Goal: Task Accomplishment & Management: Manage account settings

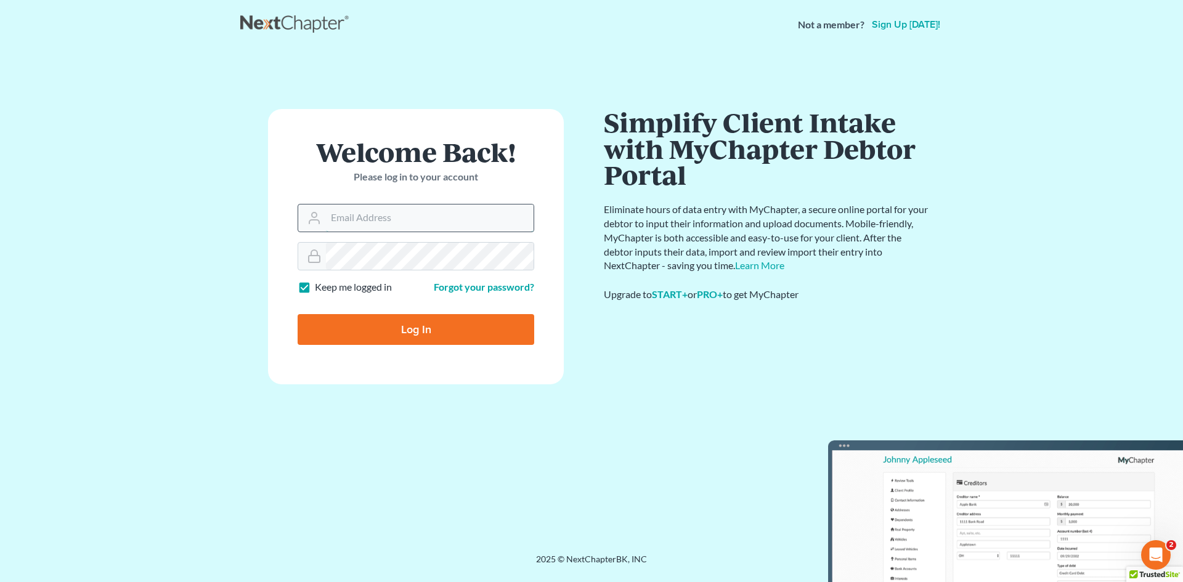
click at [359, 218] on input "Email Address" at bounding box center [430, 218] width 208 height 27
type input "[EMAIL_ADDRESS][DOMAIN_NAME]"
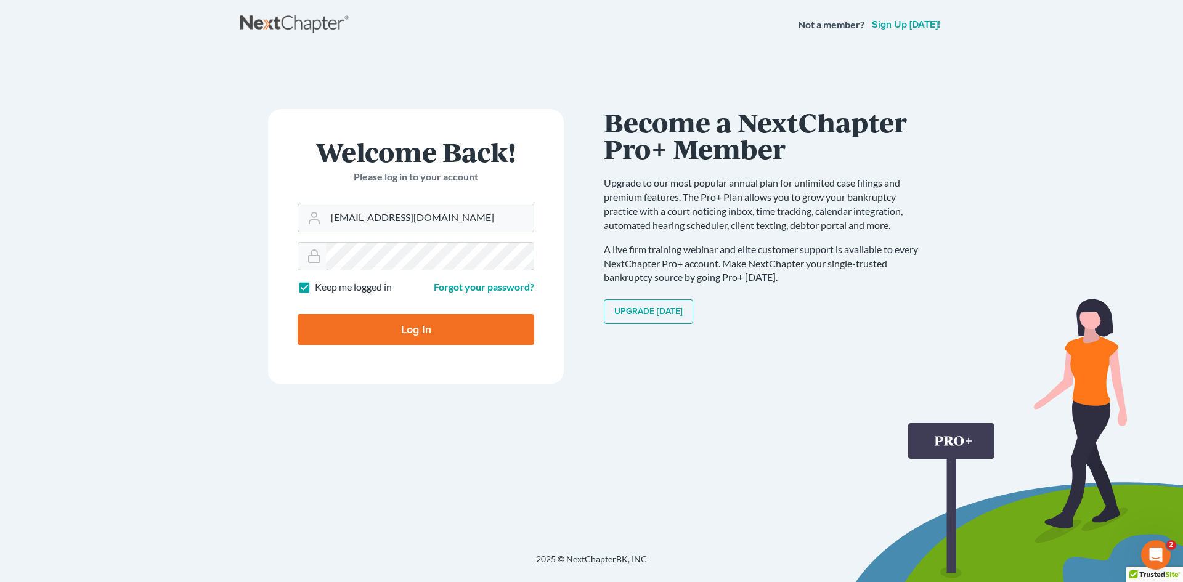
click at [298, 314] on input "Log In" at bounding box center [416, 329] width 237 height 31
type input "Thinking..."
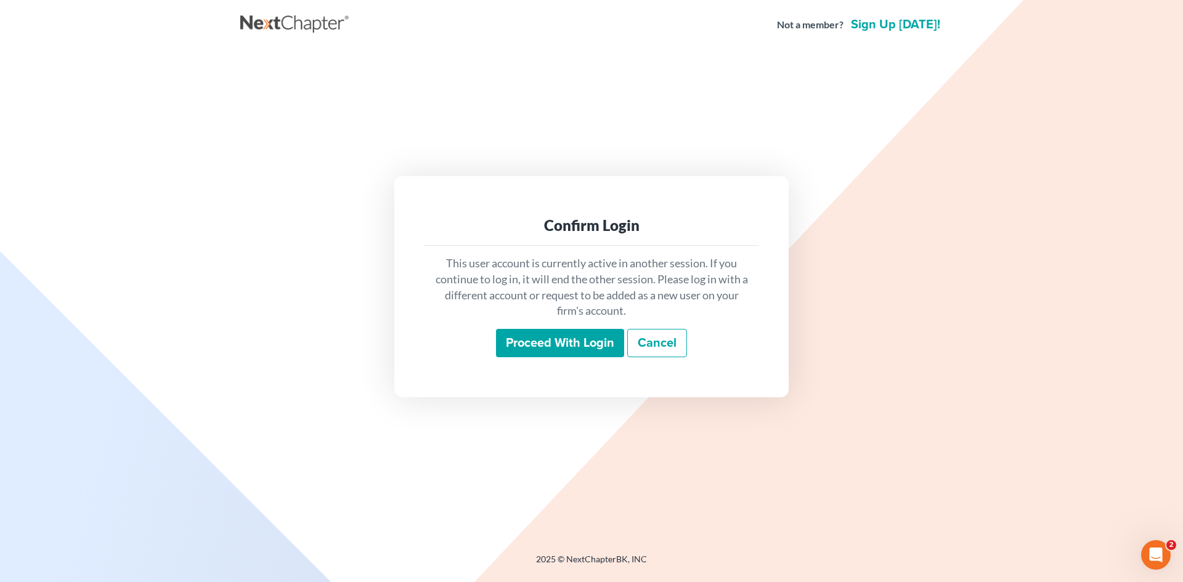
click at [535, 335] on input "Proceed with login" at bounding box center [560, 343] width 128 height 28
